Goal: Task Accomplishment & Management: Use online tool/utility

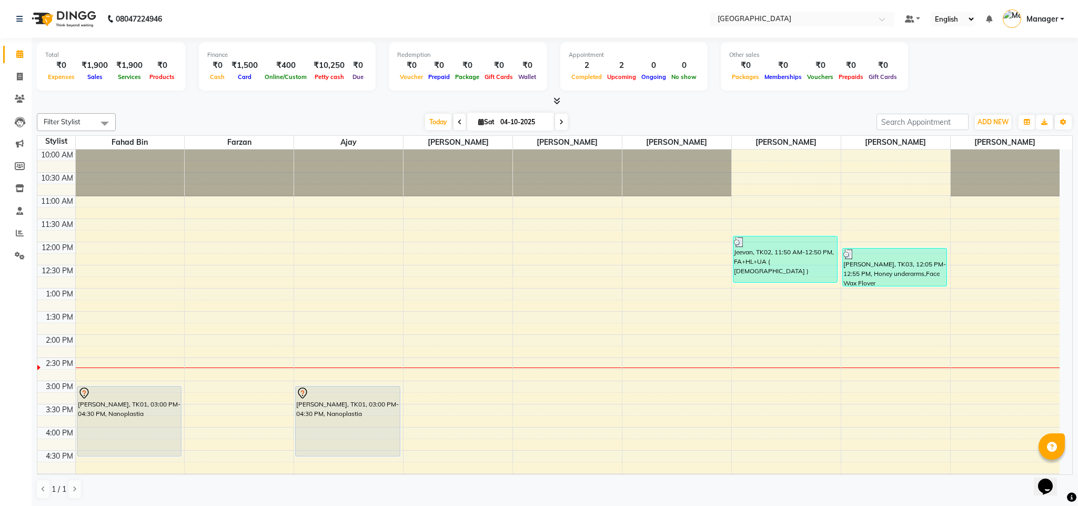
scroll to position [142, 0]
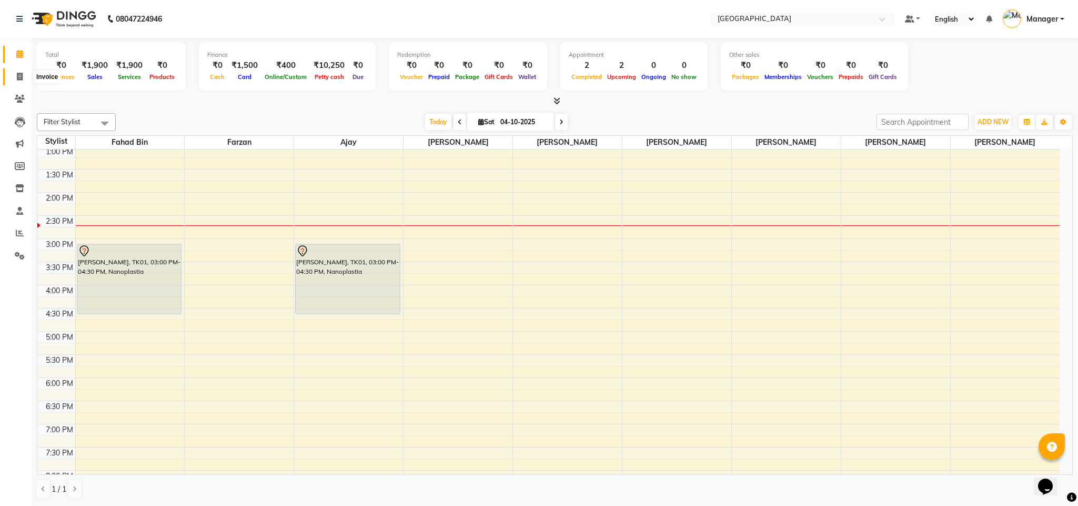
click at [21, 78] on icon at bounding box center [20, 77] width 6 height 8
select select "service"
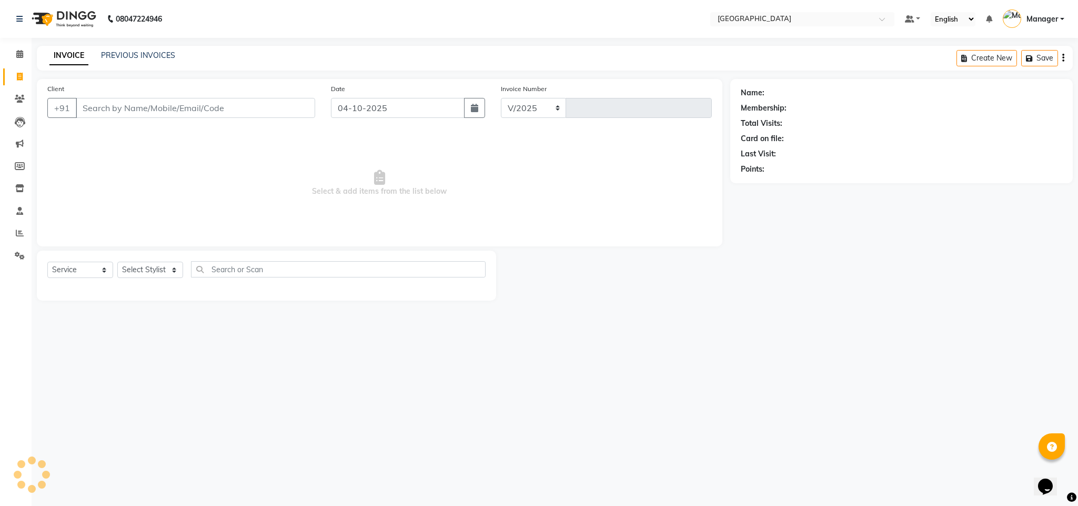
select select "7353"
type input "2775"
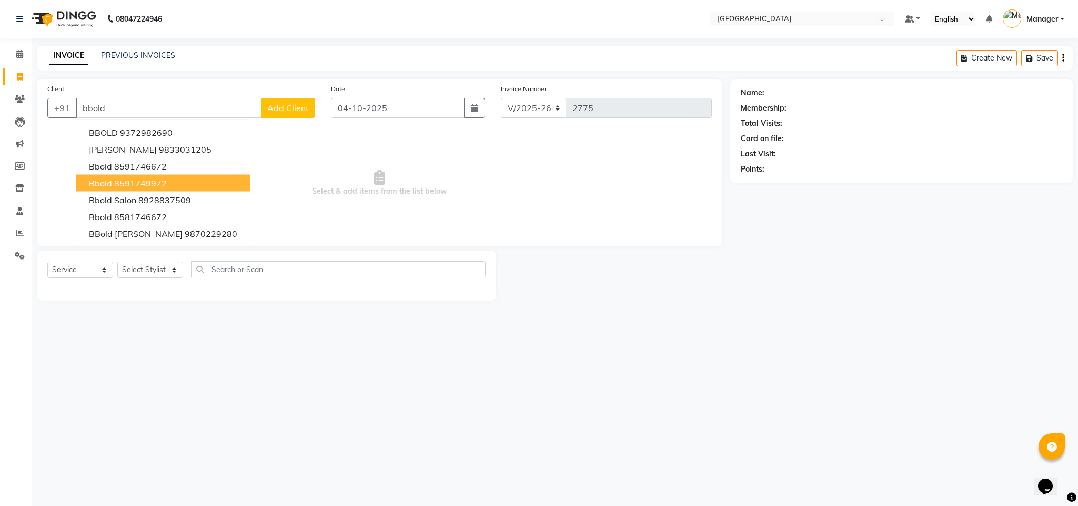
click at [192, 177] on button "bbold 8591749972" at bounding box center [163, 183] width 174 height 17
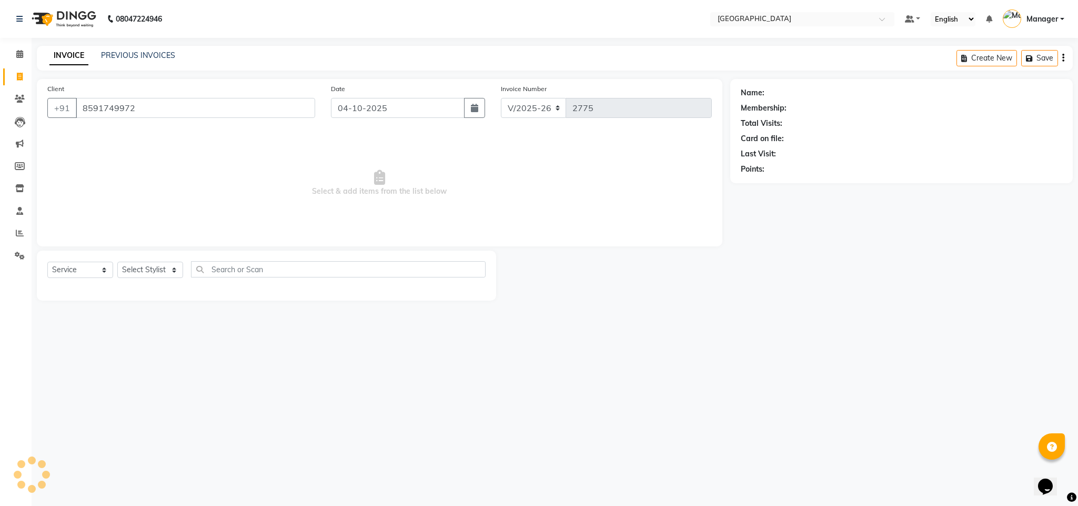
type input "8591749972"
click at [158, 275] on select "Select Stylist ajay Fahad Bin farzan [PERSON_NAME] [PERSON_NAME] [PERSON_NAME] …" at bounding box center [150, 270] width 66 height 16
select select "63648"
click at [117, 262] on select "Select Stylist ajay Fahad Bin farzan [PERSON_NAME] [PERSON_NAME] [PERSON_NAME] …" at bounding box center [150, 270] width 66 height 16
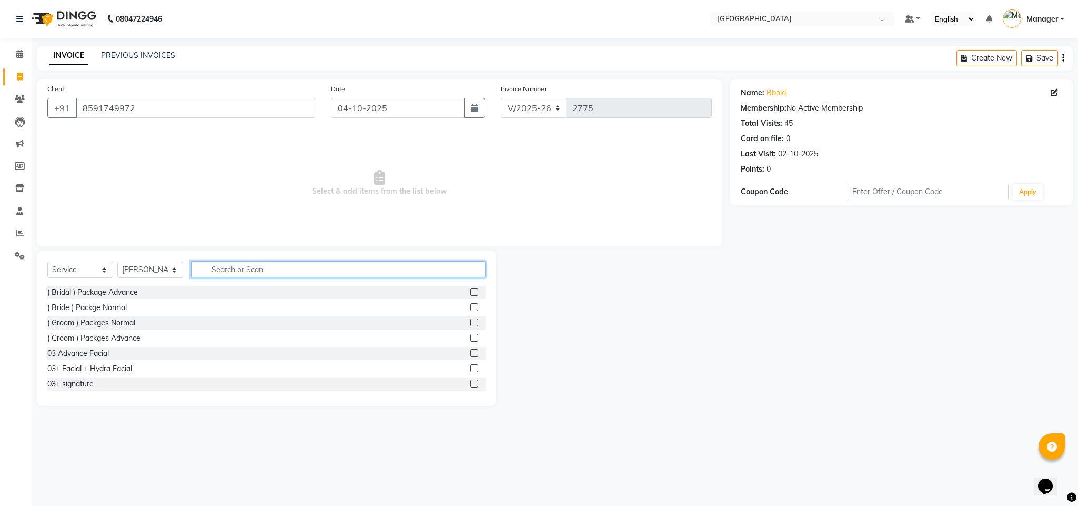
click at [204, 272] on input "text" at bounding box center [338, 269] width 295 height 16
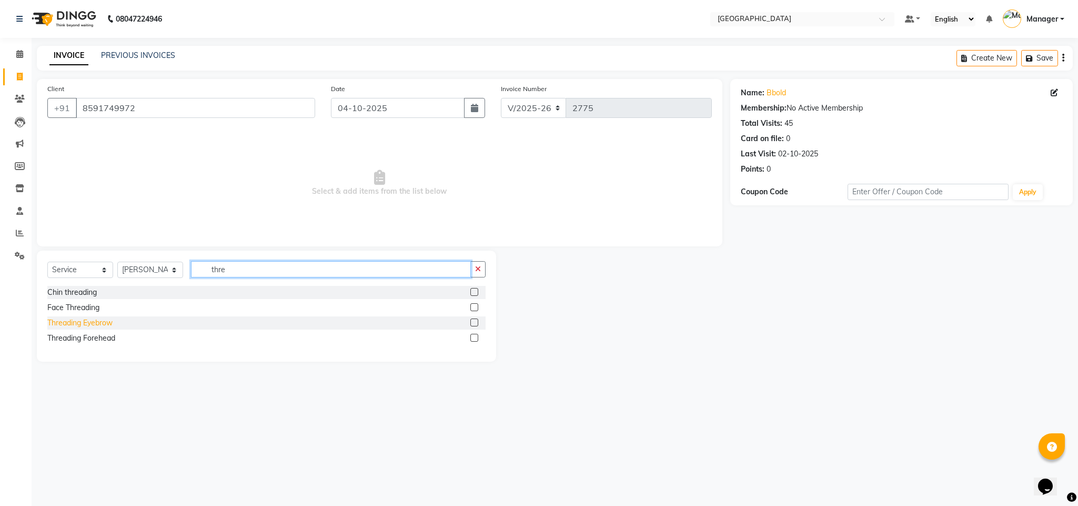
type input "thre"
click at [95, 324] on div "Threading Eyebrow" at bounding box center [79, 322] width 65 height 11
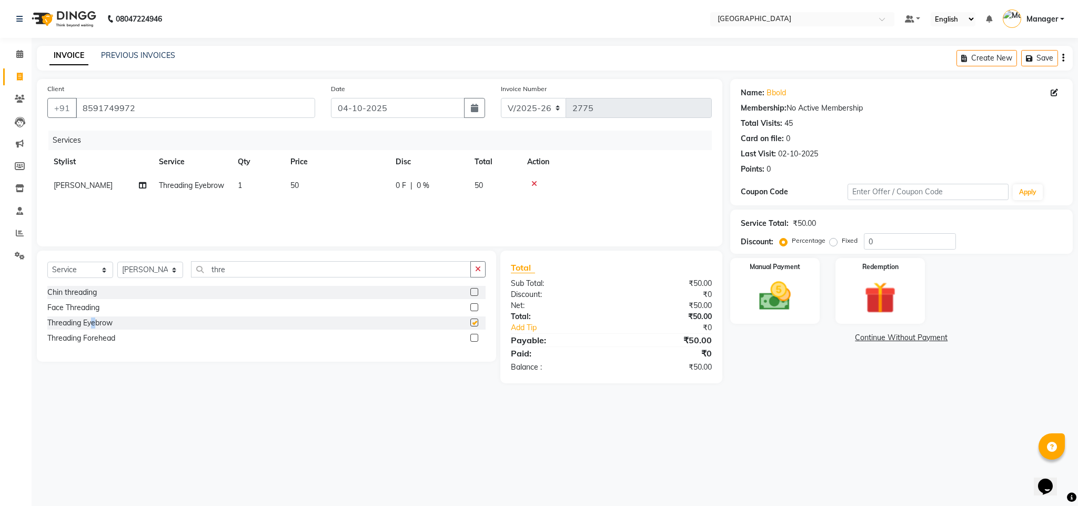
checkbox input "false"
click at [305, 185] on td "50" at bounding box center [336, 186] width 105 height 24
select select "63648"
click at [349, 195] on input "50" at bounding box center [386, 188] width 93 height 16
type input "30"
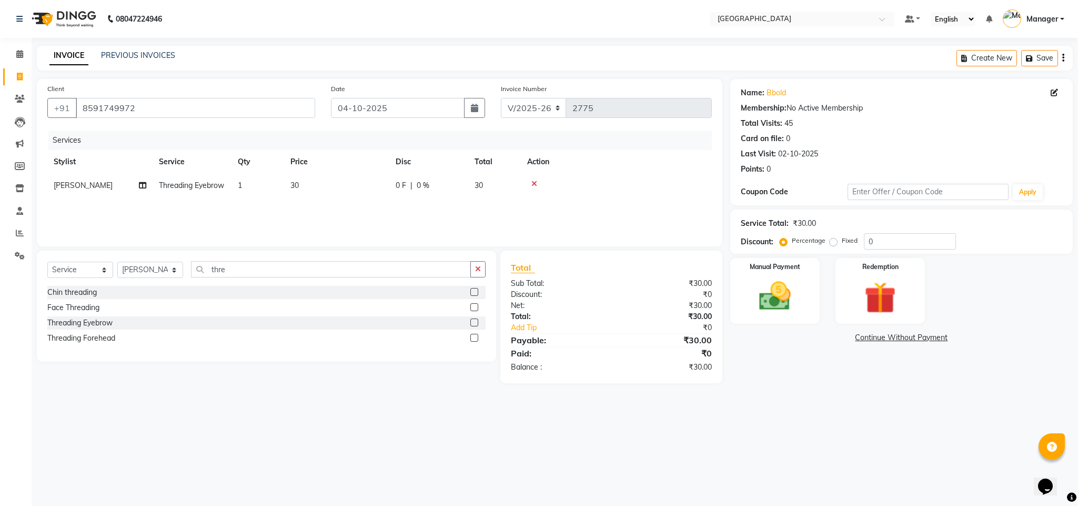
click at [570, 291] on div "Discount:" at bounding box center [557, 294] width 108 height 11
click at [772, 284] on img at bounding box center [775, 296] width 54 height 38
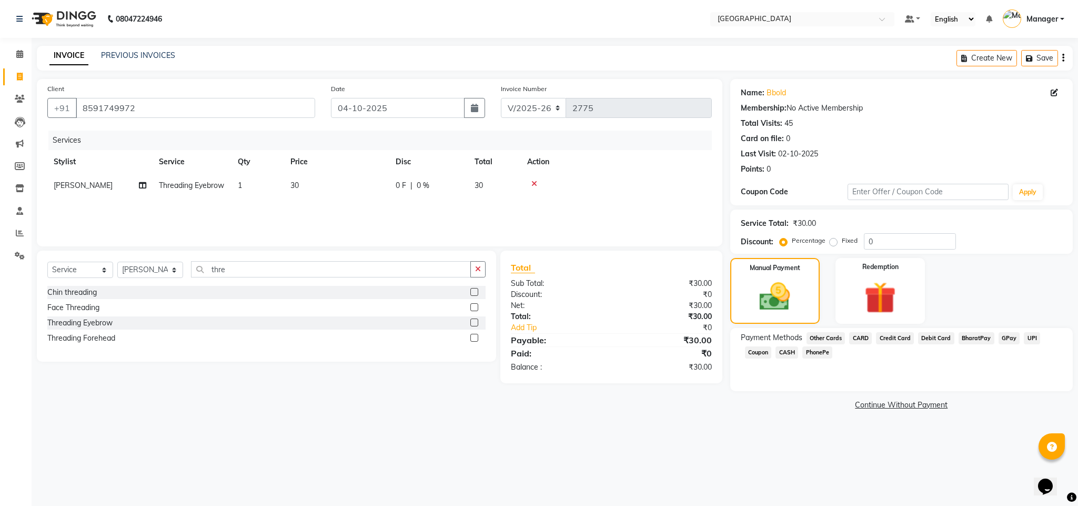
click at [785, 355] on span "CASH" at bounding box center [787, 352] width 23 height 12
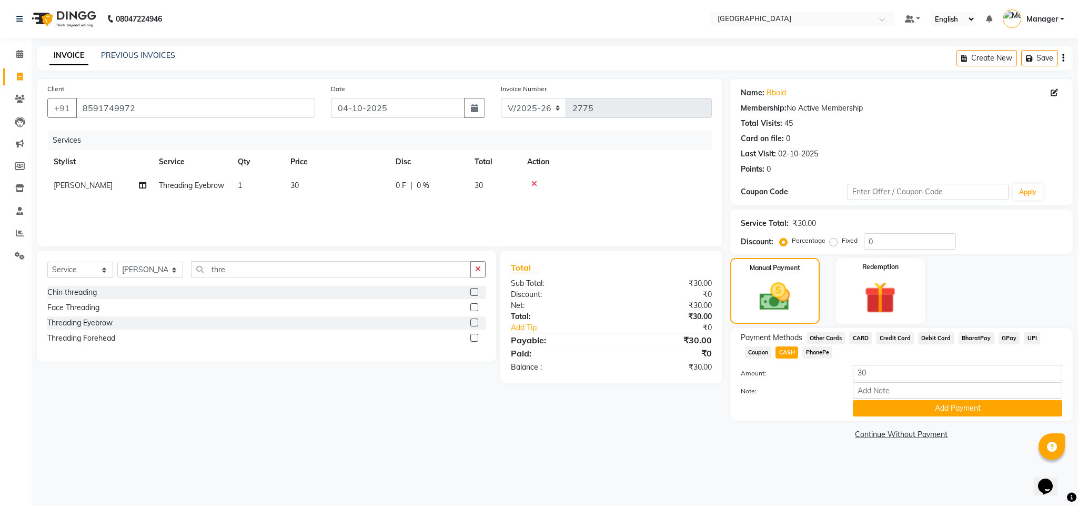
click at [861, 398] on div "Note:" at bounding box center [901, 391] width 337 height 18
click at [872, 418] on div "Payment Methods Other Cards CARD Credit Card Debit Card BharatPay GPay UPI Coup…" at bounding box center [901, 374] width 343 height 93
click at [877, 417] on div "Payment Methods Other Cards CARD Credit Card Debit Card BharatPay GPay UPI Coup…" at bounding box center [901, 374] width 343 height 93
drag, startPoint x: 897, startPoint y: 395, endPoint x: 890, endPoint y: 411, distance: 17.7
click at [897, 395] on input "Note:" at bounding box center [957, 390] width 209 height 16
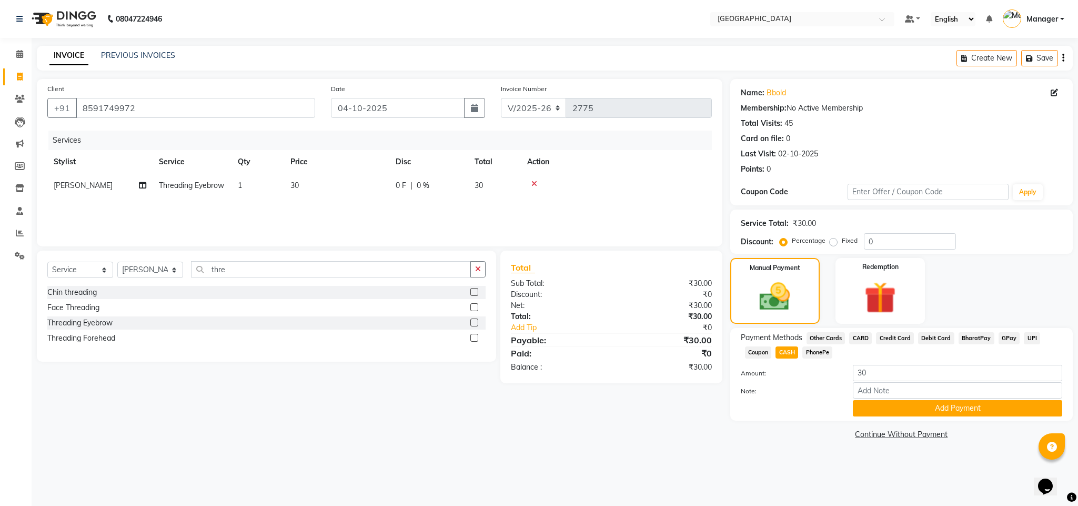
click at [887, 423] on div "Name: Bbold Membership: No Active Membership Total Visits: 45 Card on file: 0 L…" at bounding box center [905, 260] width 350 height 363
click at [895, 417] on div "Payment Methods Other Cards CARD Credit Card Debit Card BharatPay GPay UPI Coup…" at bounding box center [901, 374] width 343 height 93
click at [897, 415] on button "Add Payment" at bounding box center [957, 408] width 209 height 16
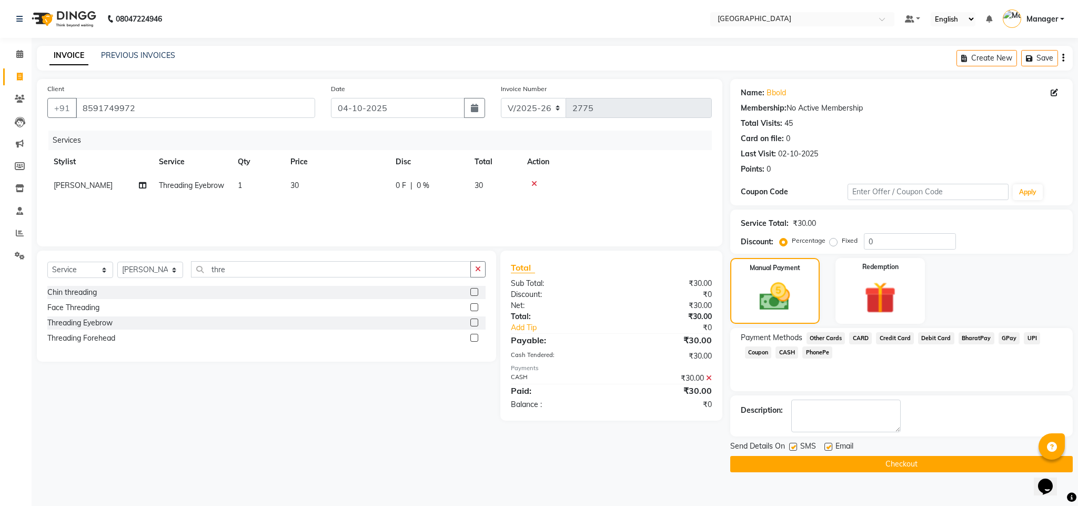
click at [868, 454] on div "Send Details On SMS Email" at bounding box center [901, 446] width 343 height 13
click at [867, 456] on button "Checkout" at bounding box center [901, 464] width 343 height 16
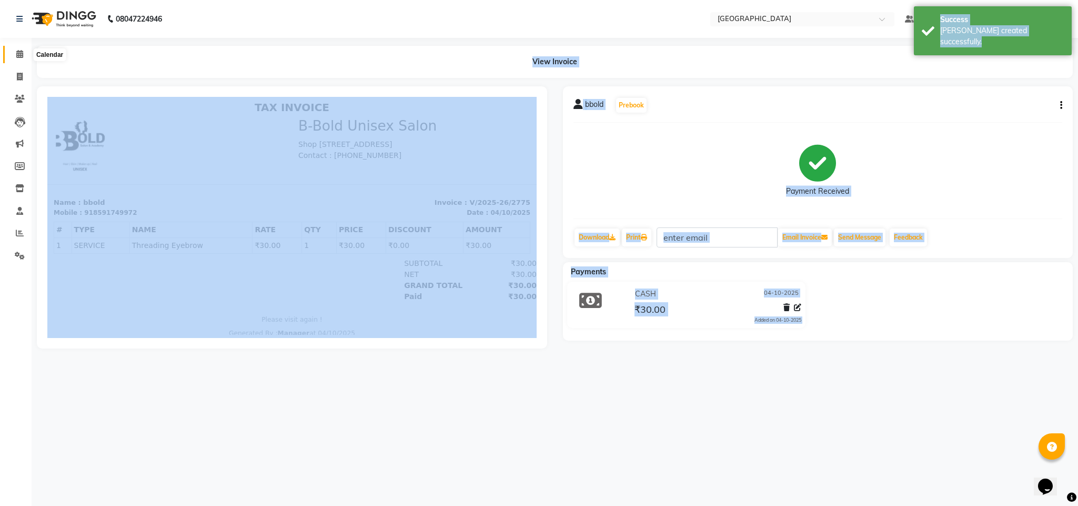
click at [11, 60] on span at bounding box center [20, 54] width 18 height 12
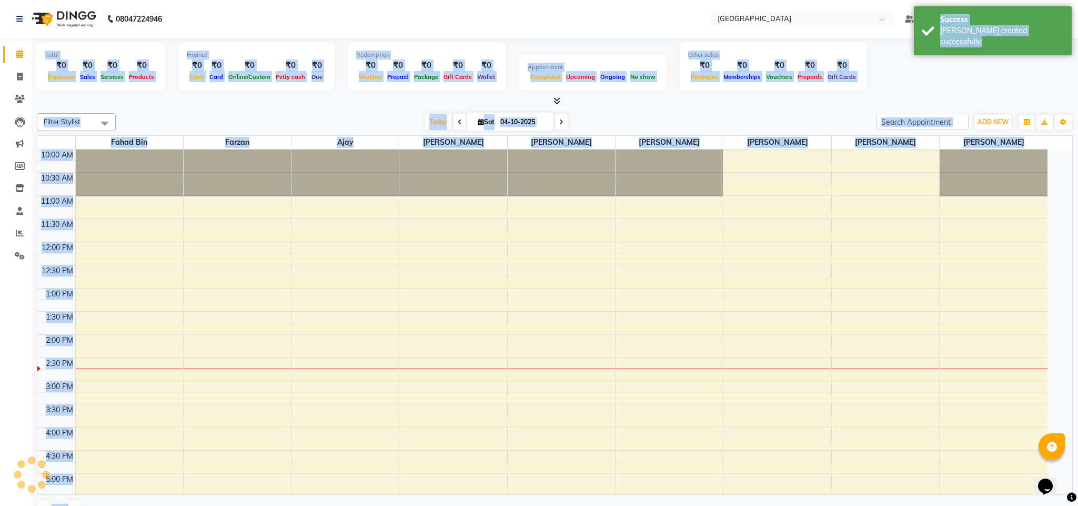
click at [311, 132] on div "Filter Stylist Select All Fahad Bin [PERSON_NAME] [PERSON_NAME] [PERSON_NAME] […" at bounding box center [555, 316] width 1036 height 414
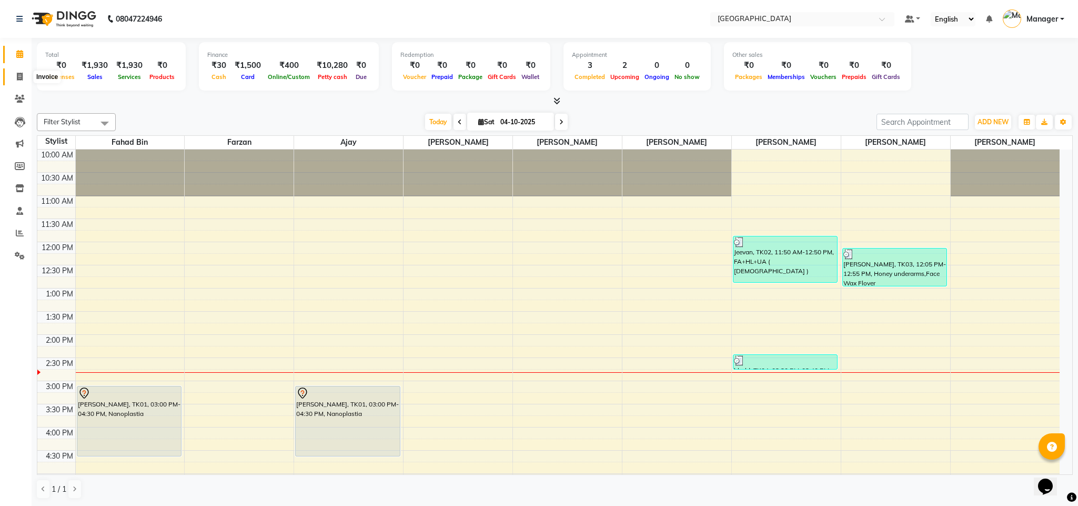
click at [14, 71] on span at bounding box center [20, 77] width 18 height 12
select select "service"
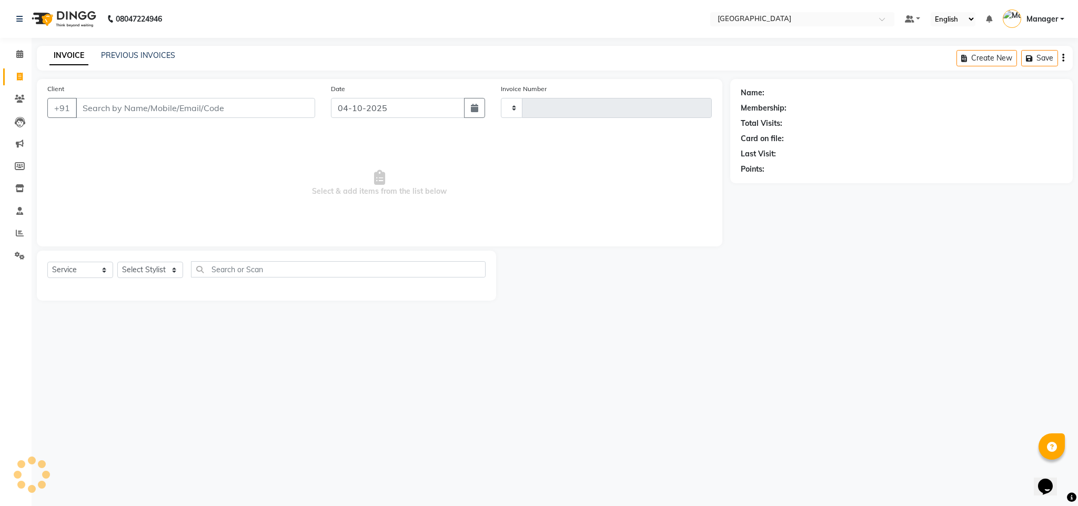
type input "2776"
select select "7353"
click at [124, 101] on input "Client" at bounding box center [195, 108] width 239 height 20
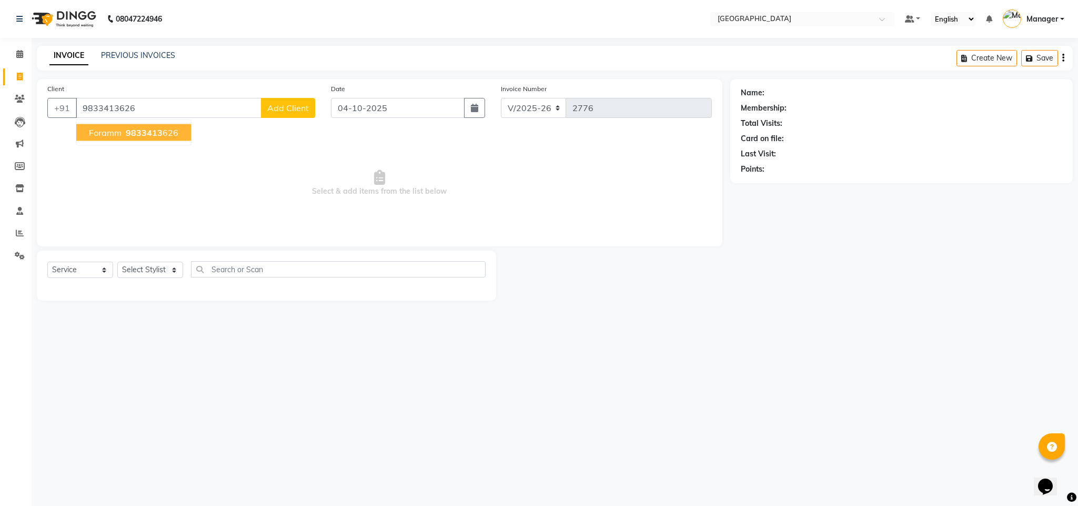
type input "9833413626"
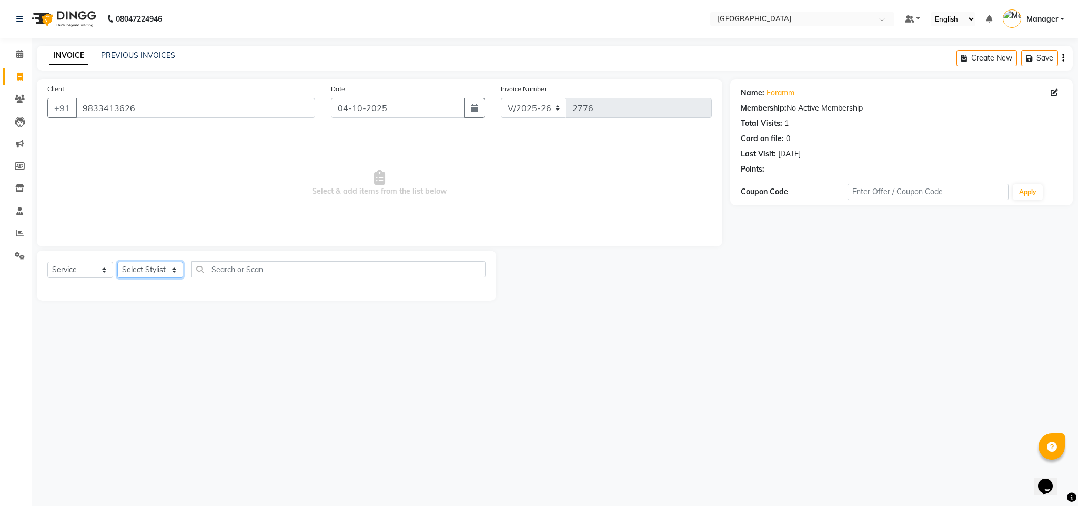
click at [125, 269] on select "Select Stylist ajay Fahad Bin farzan [PERSON_NAME] [PERSON_NAME] [PERSON_NAME] …" at bounding box center [150, 270] width 66 height 16
select select "86662"
click at [117, 262] on select "Select Stylist ajay Fahad Bin farzan [PERSON_NAME] [PERSON_NAME] [PERSON_NAME] …" at bounding box center [150, 270] width 66 height 16
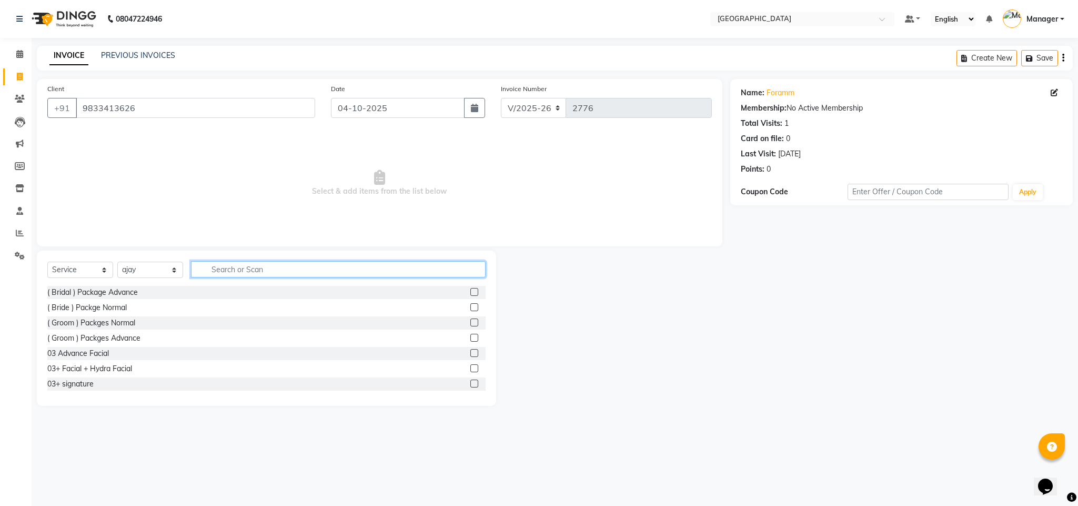
click at [226, 262] on input "text" at bounding box center [338, 269] width 295 height 16
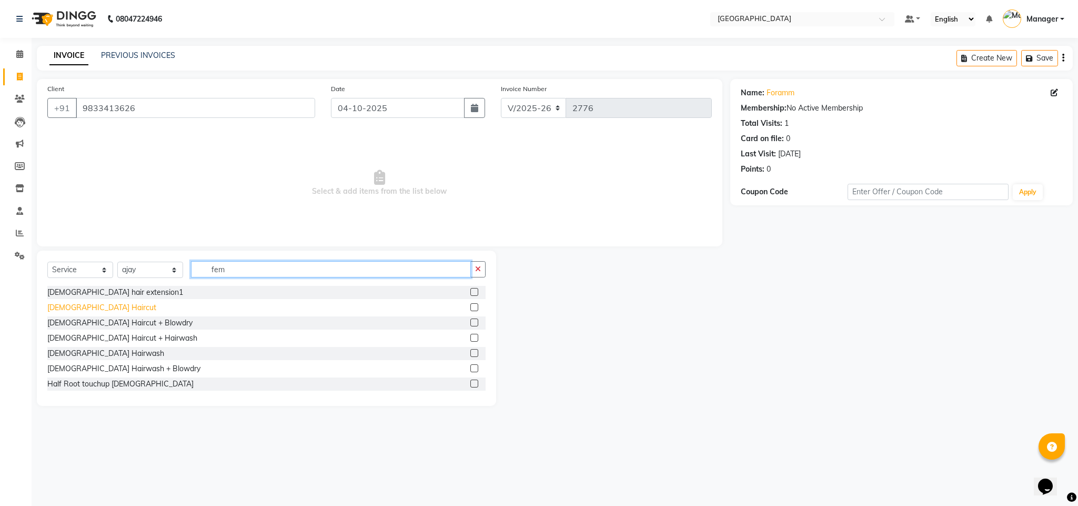
type input "fem"
click at [92, 312] on div "[DEMOGRAPHIC_DATA] Haircut" at bounding box center [101, 307] width 109 height 11
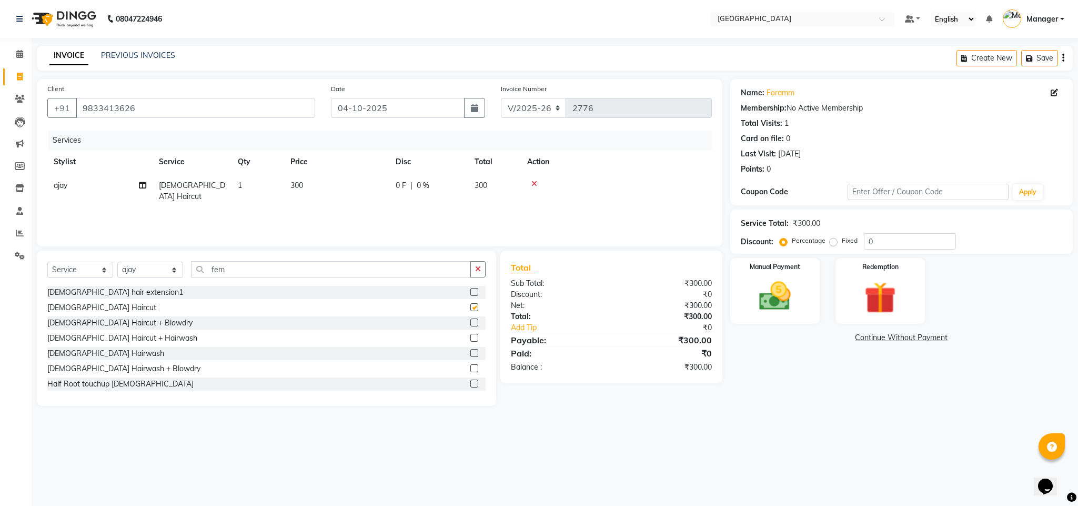
checkbox input "false"
click at [777, 294] on img at bounding box center [775, 296] width 54 height 38
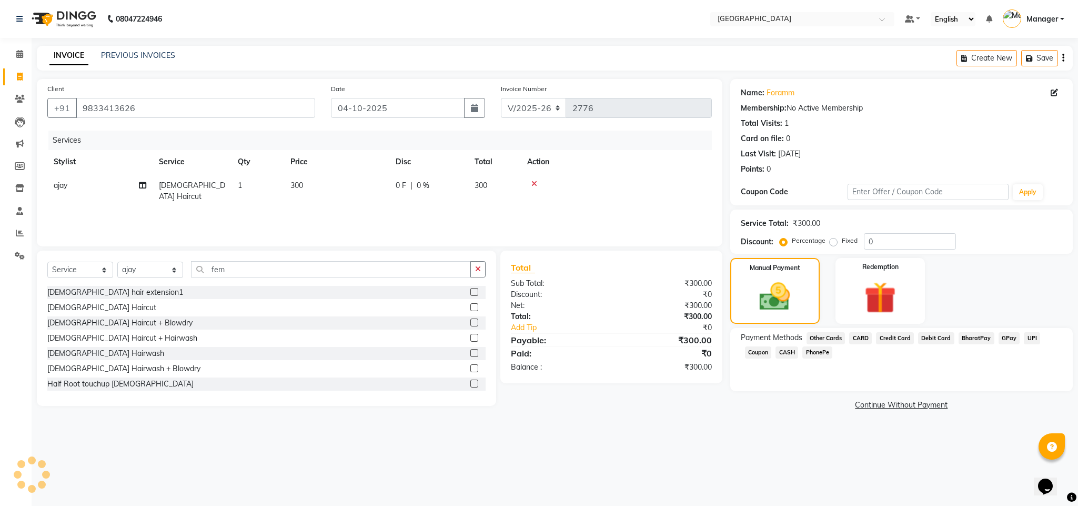
click at [1003, 340] on span "GPay" at bounding box center [1010, 338] width 22 height 12
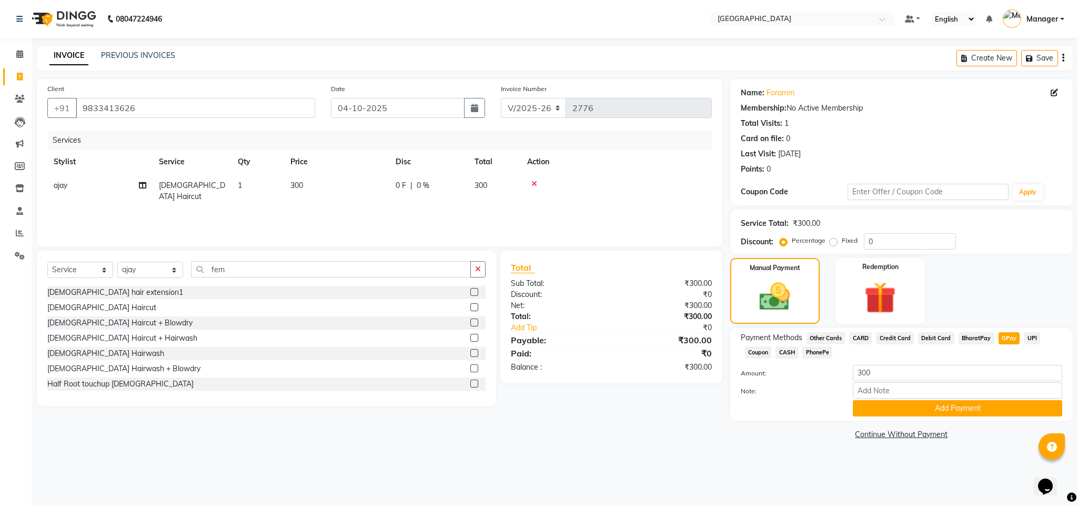
click at [303, 193] on td "300" at bounding box center [336, 191] width 105 height 35
click at [338, 191] on td "300" at bounding box center [386, 196] width 105 height 45
click at [365, 190] on input "300" at bounding box center [386, 188] width 93 height 16
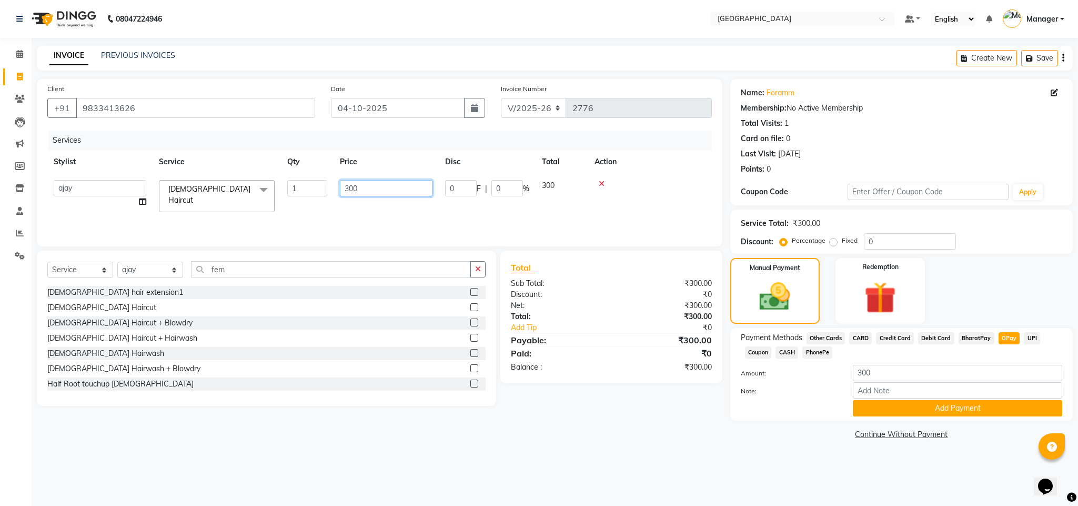
click at [365, 190] on input "300" at bounding box center [386, 188] width 93 height 16
type input "299"
click at [966, 336] on span "BharatPay" at bounding box center [977, 338] width 36 height 12
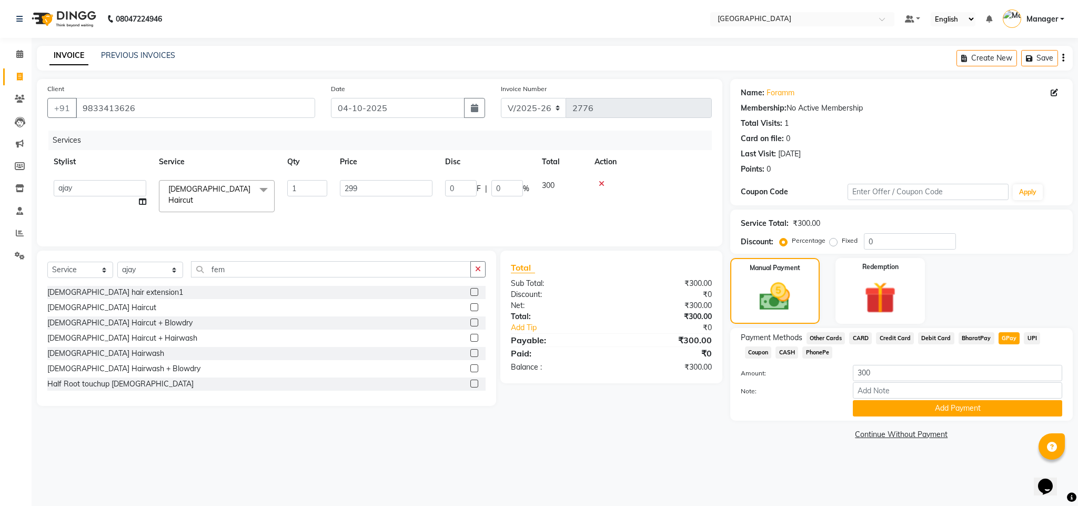
type input "299"
click at [1006, 337] on span "GPay" at bounding box center [1010, 338] width 22 height 12
click at [930, 410] on button "Add Payment" at bounding box center [957, 408] width 209 height 16
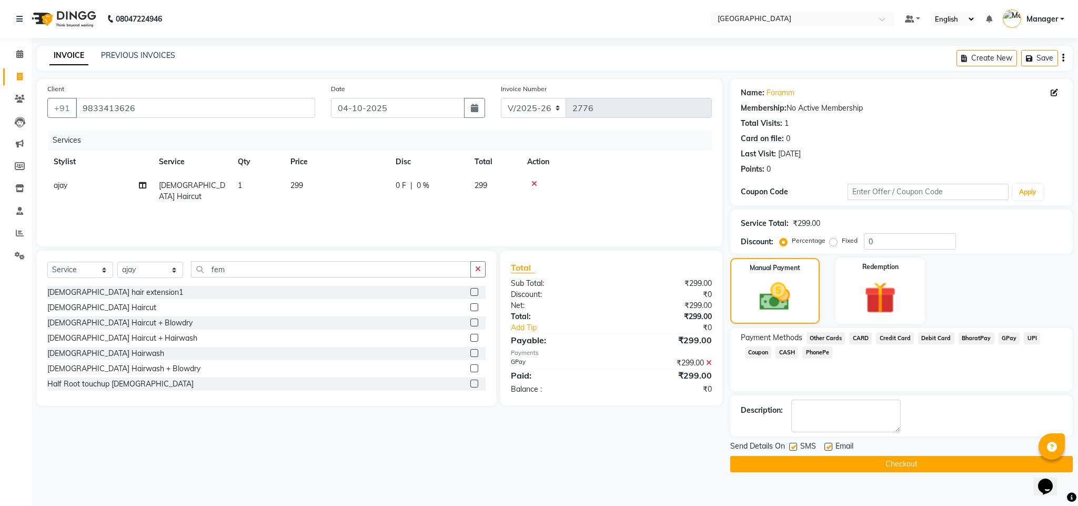
click at [908, 459] on button "Checkout" at bounding box center [901, 464] width 343 height 16
